Goal: Find specific page/section: Find specific page/section

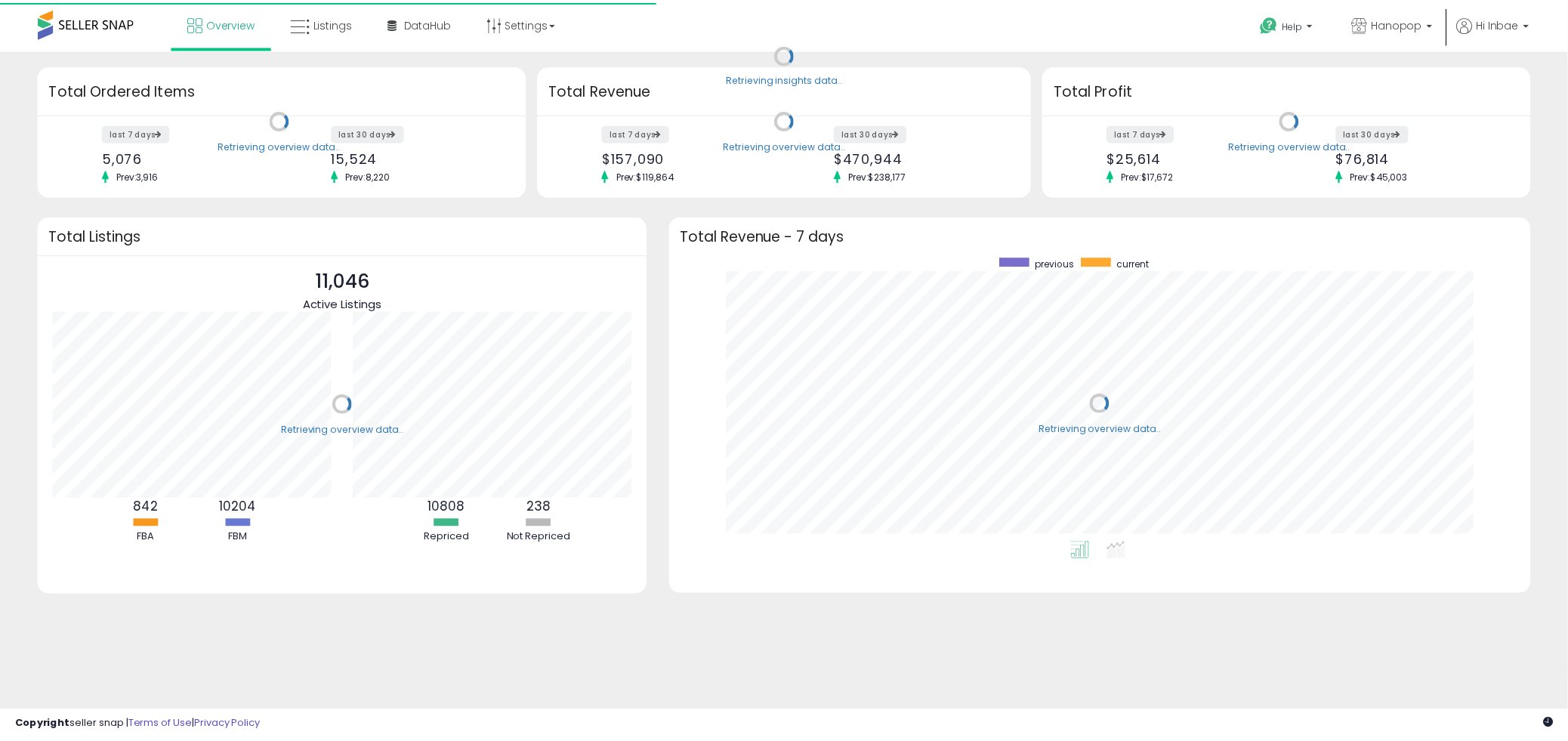
scroll to position [285, 839]
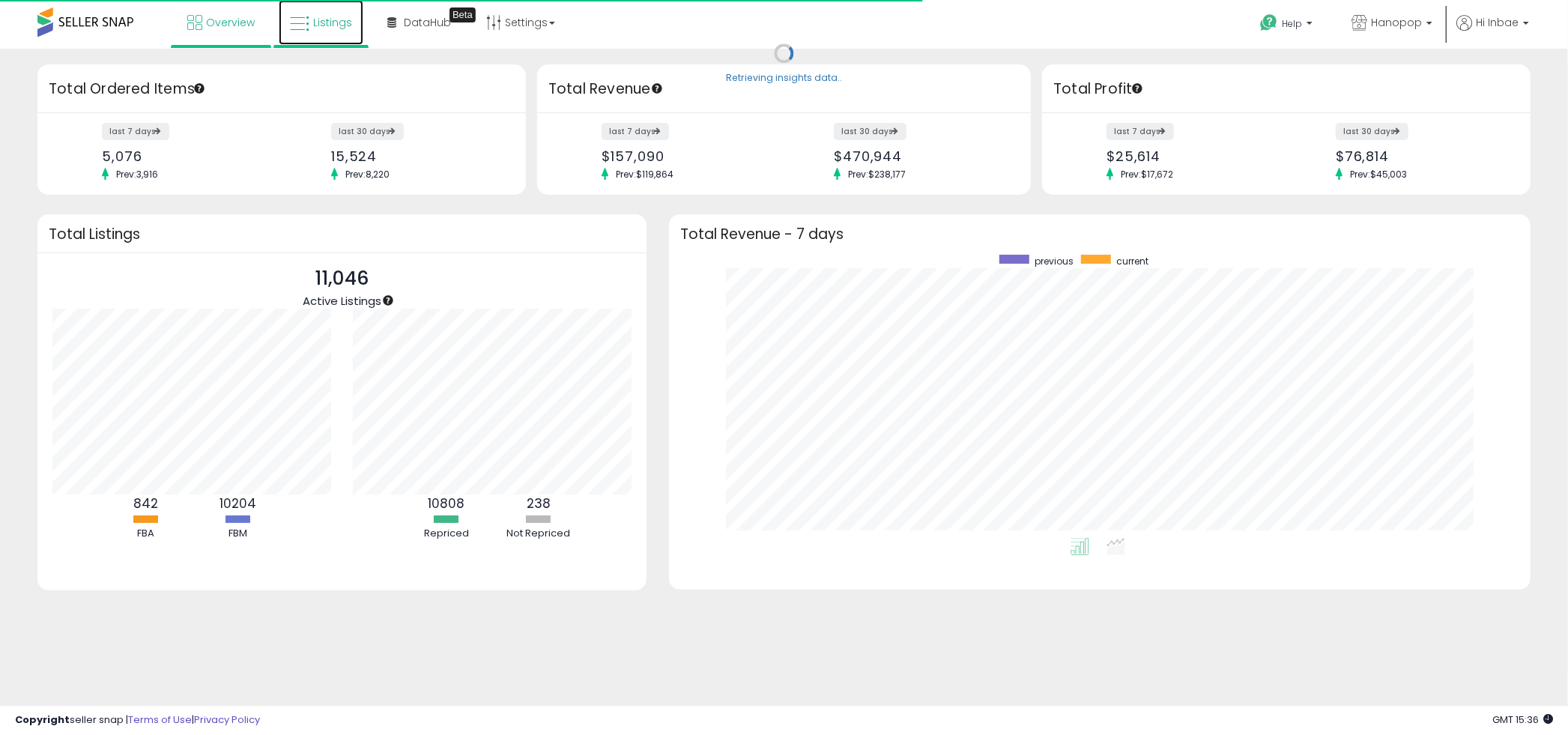
click at [304, 30] on icon at bounding box center [299, 23] width 19 height 19
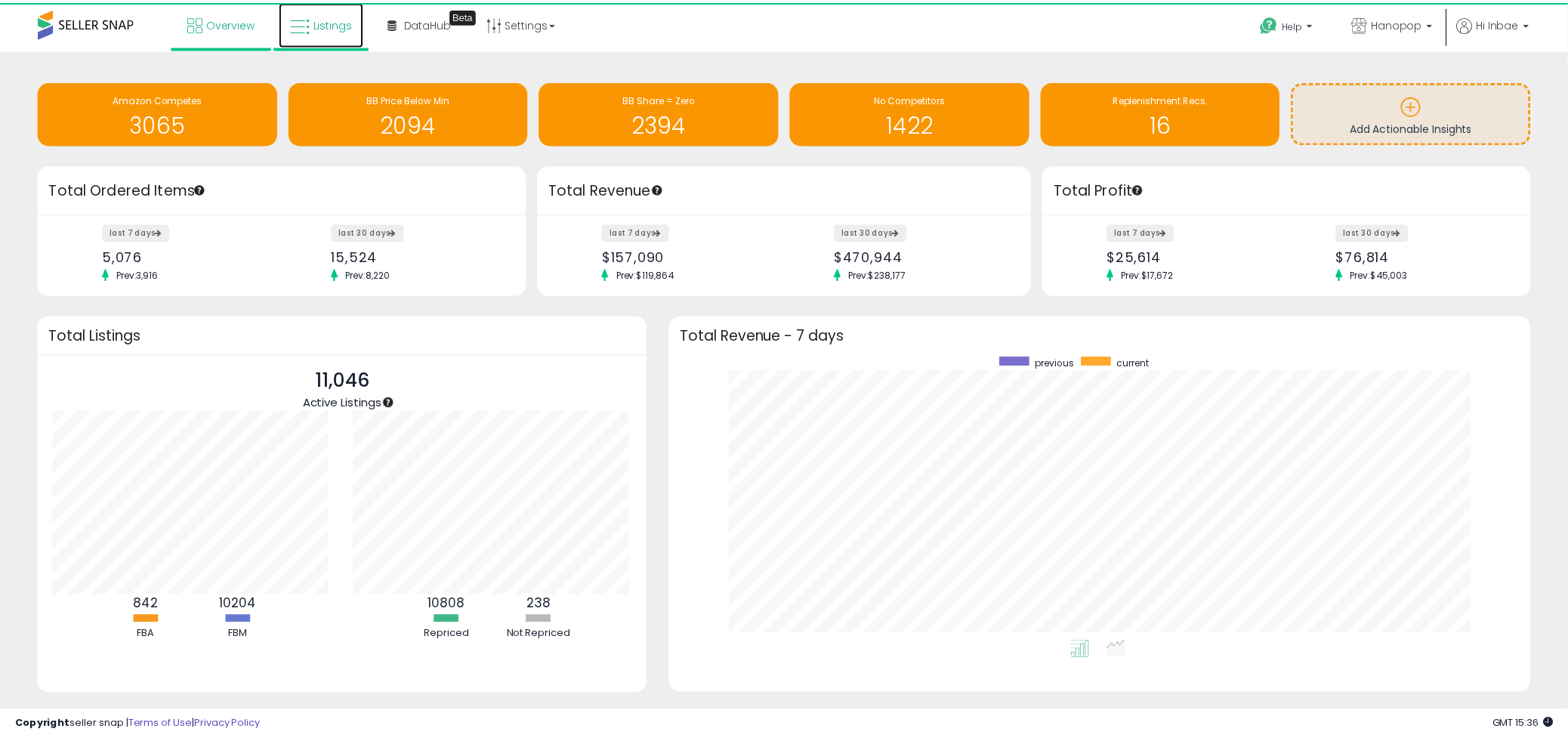
scroll to position [754932, 754414]
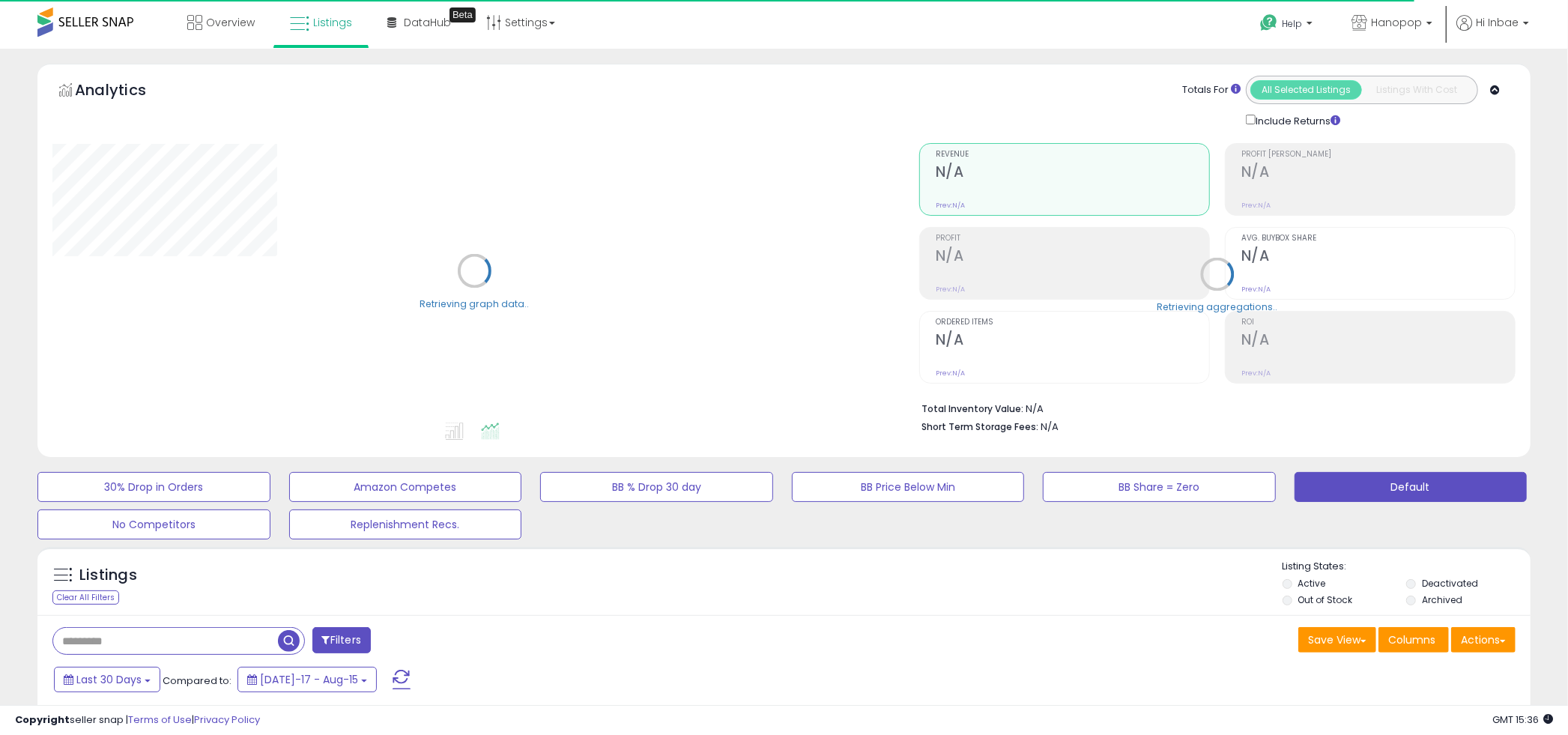
type input "****"
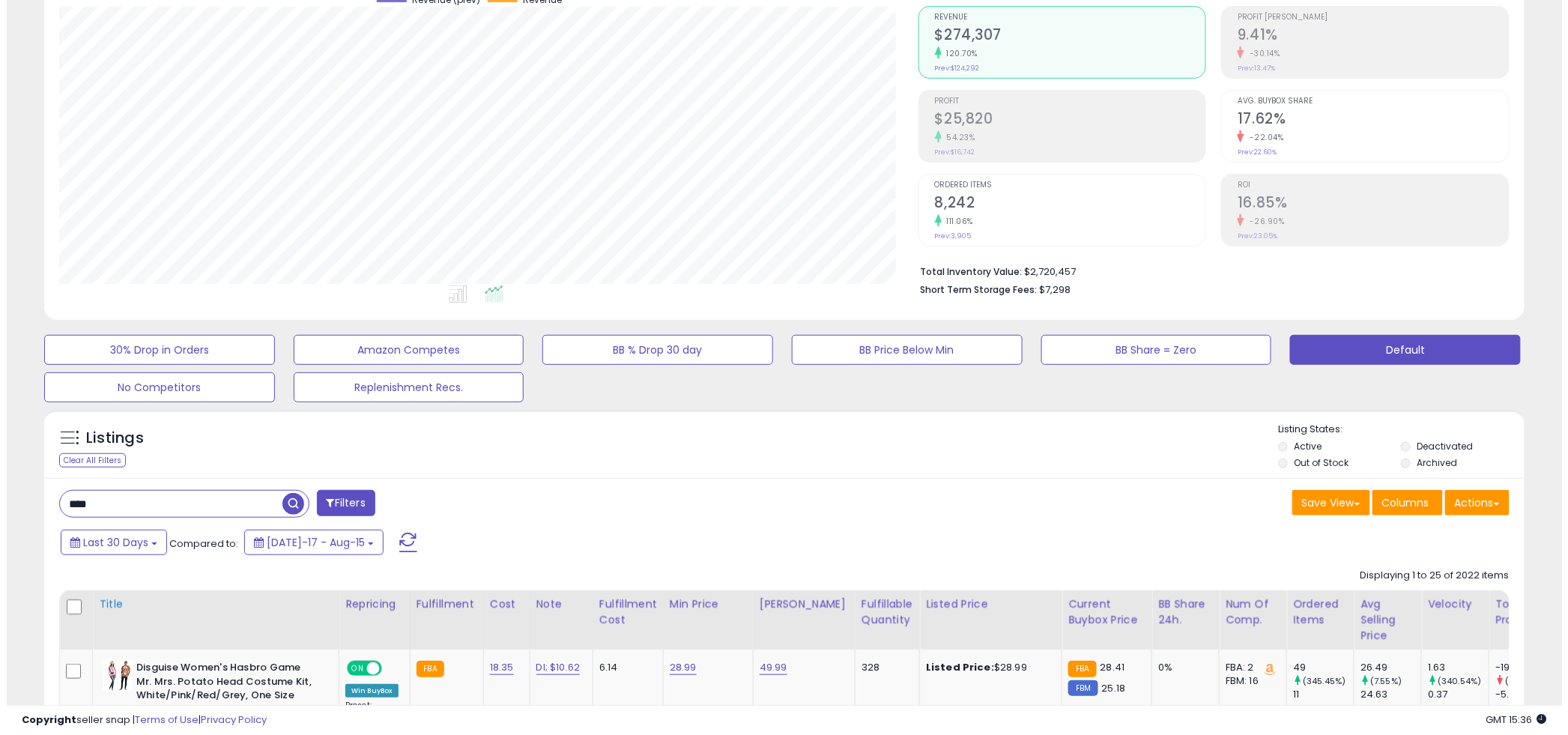
scroll to position [166, 0]
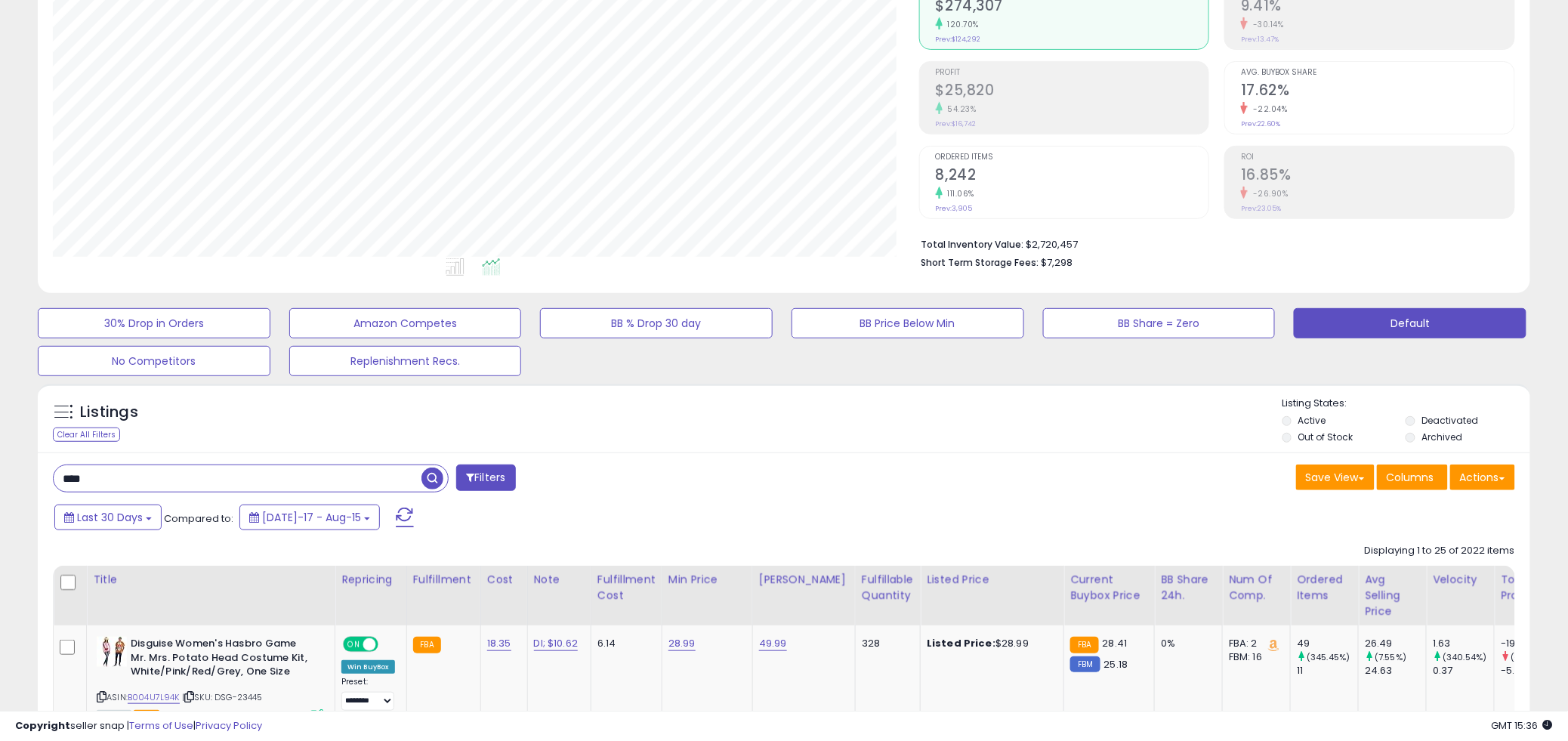
drag, startPoint x: 117, startPoint y: 480, endPoint x: -13, endPoint y: 487, distance: 130.2
click at [0, 487] on html "Unable to login Retrieving listings data.. has not yet accepted the Terms of Us…" at bounding box center [784, 203] width 1568 height 741
click at [435, 479] on span "button" at bounding box center [432, 478] width 22 height 22
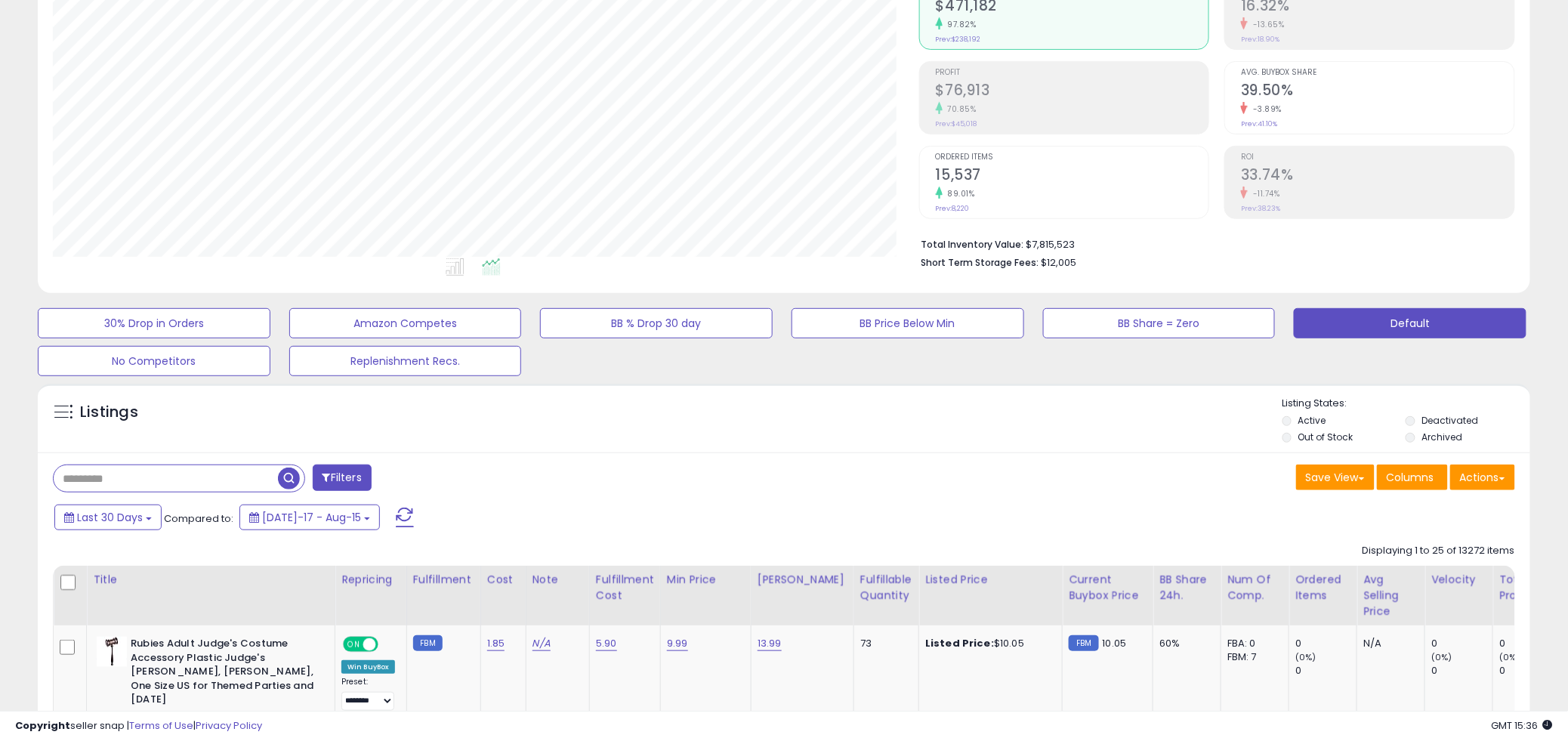
scroll to position [310, 866]
